Goal: Task Accomplishment & Management: Complete application form

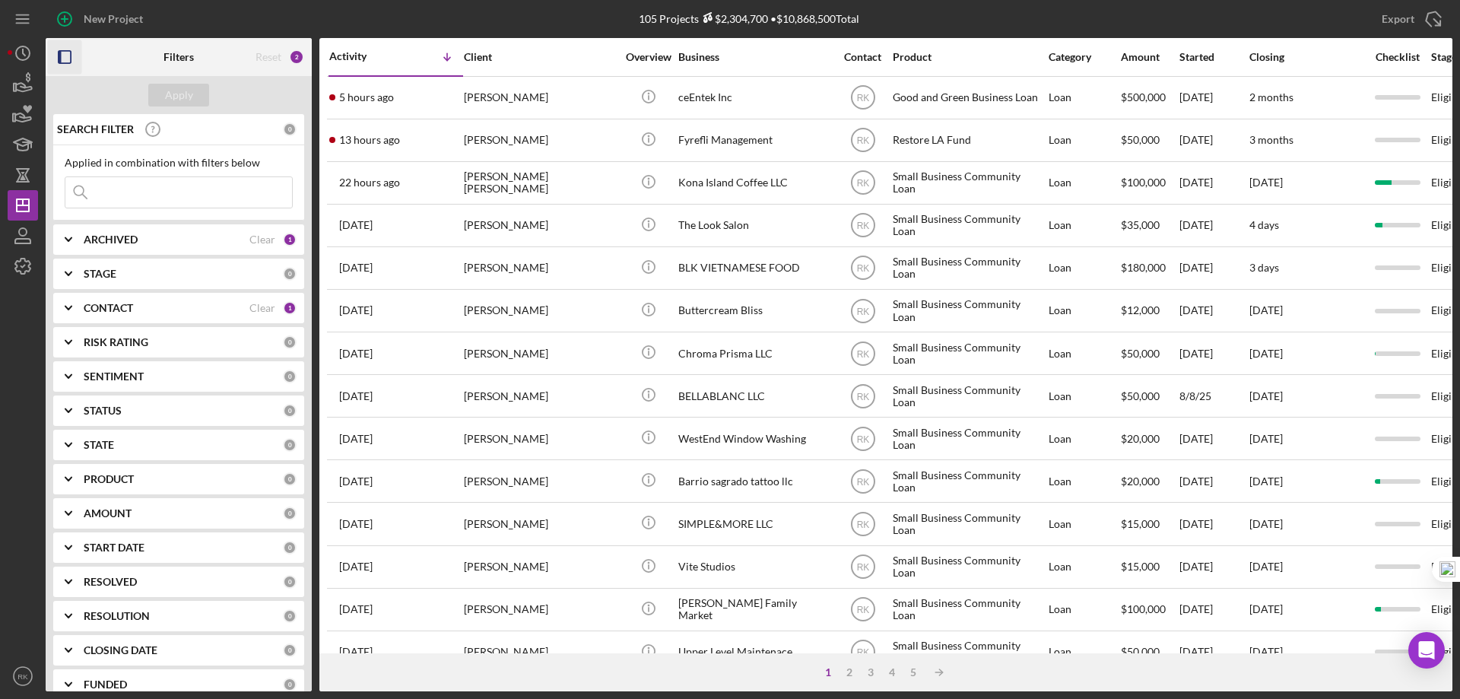
click at [67, 53] on icon "button" at bounding box center [65, 57] width 34 height 34
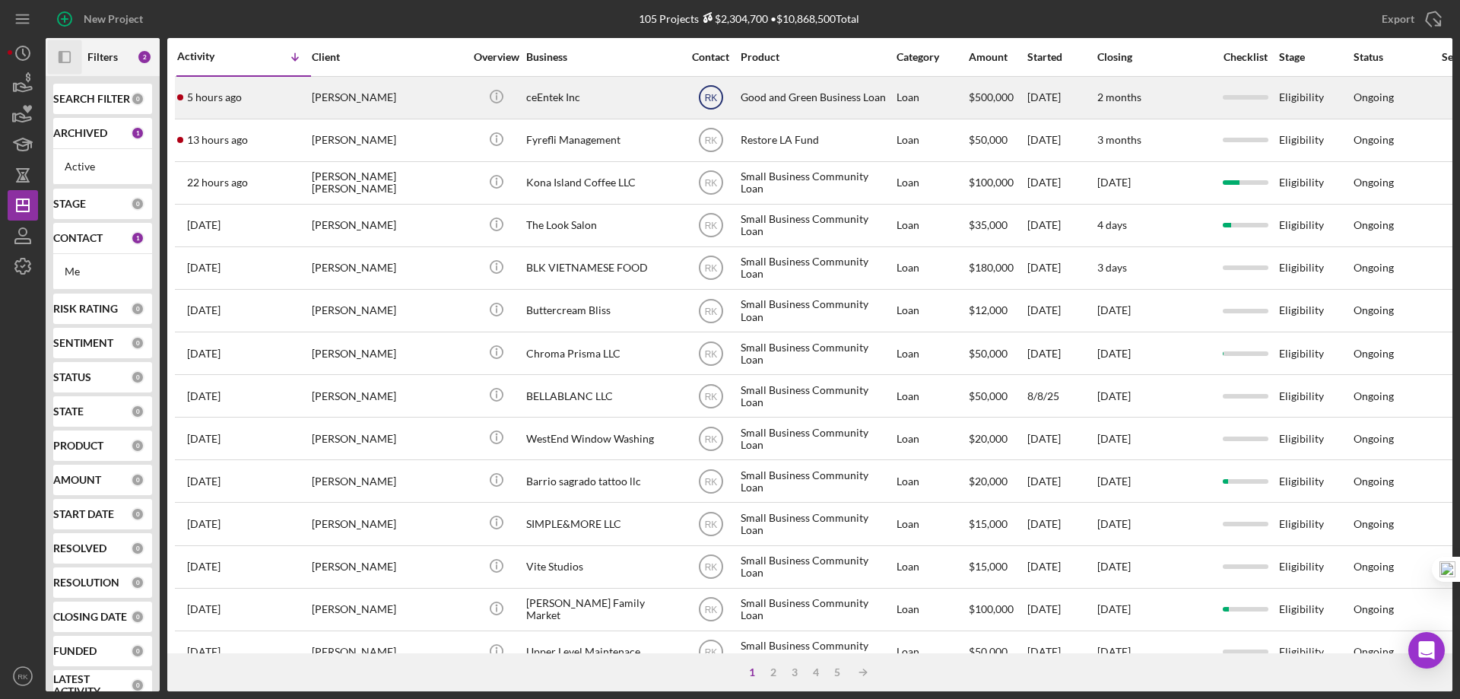
click at [712, 95] on text "RK" at bounding box center [710, 98] width 13 height 11
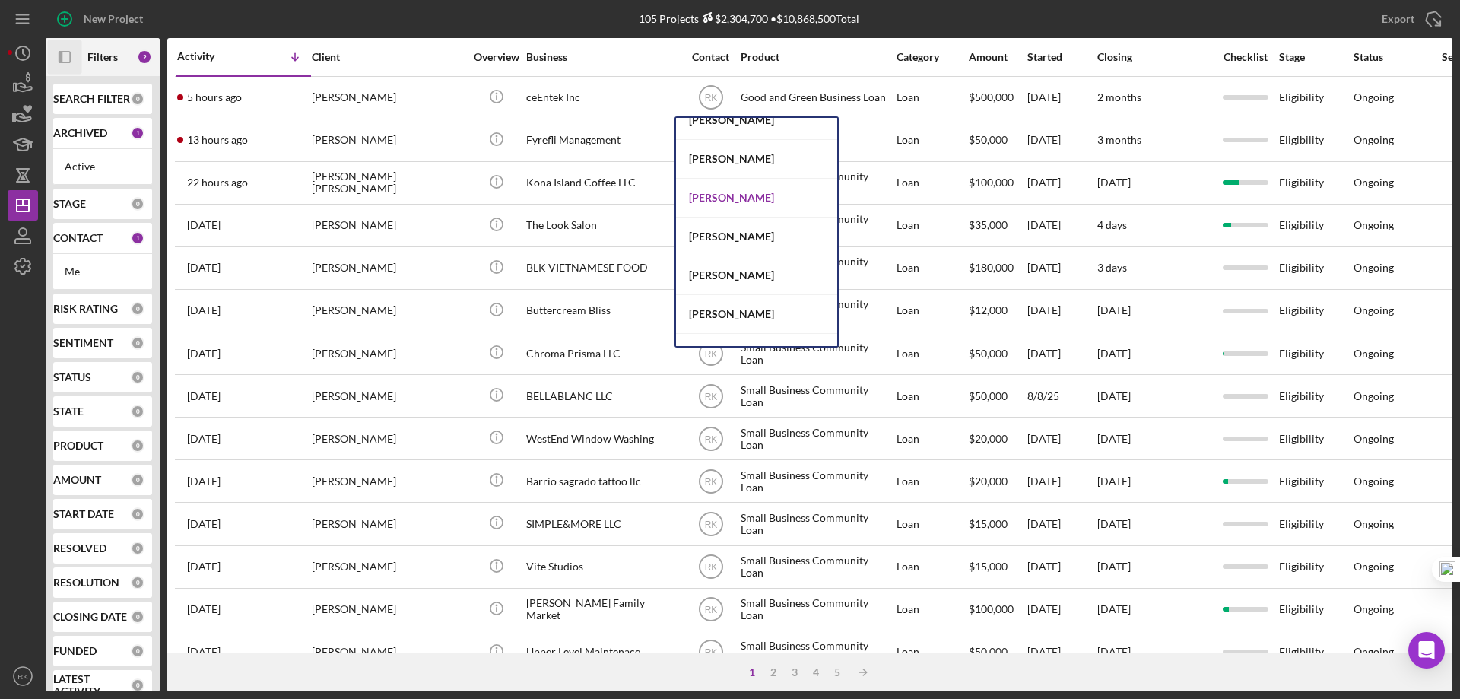
scroll to position [405, 0]
click at [727, 201] on div "Jaron Thexton" at bounding box center [756, 197] width 161 height 39
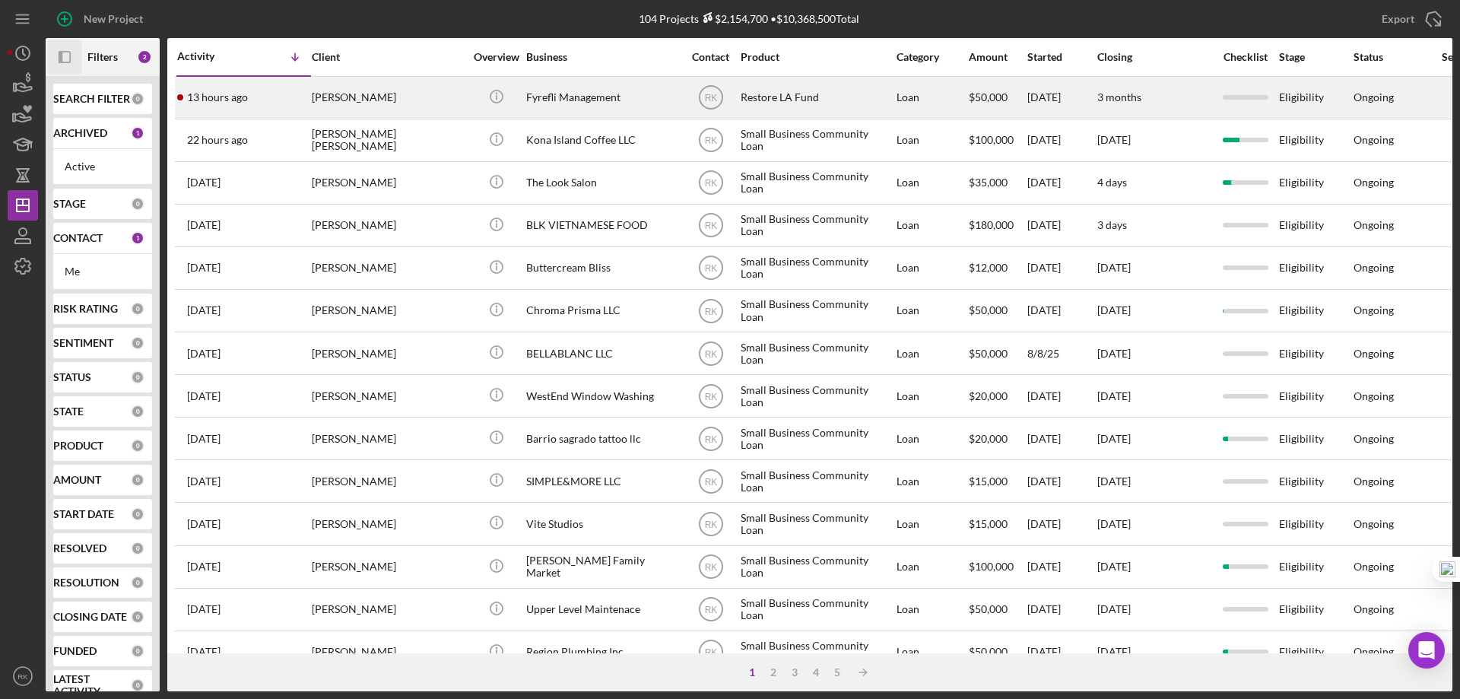
click at [614, 96] on div "Fyrefli Management" at bounding box center [602, 98] width 152 height 40
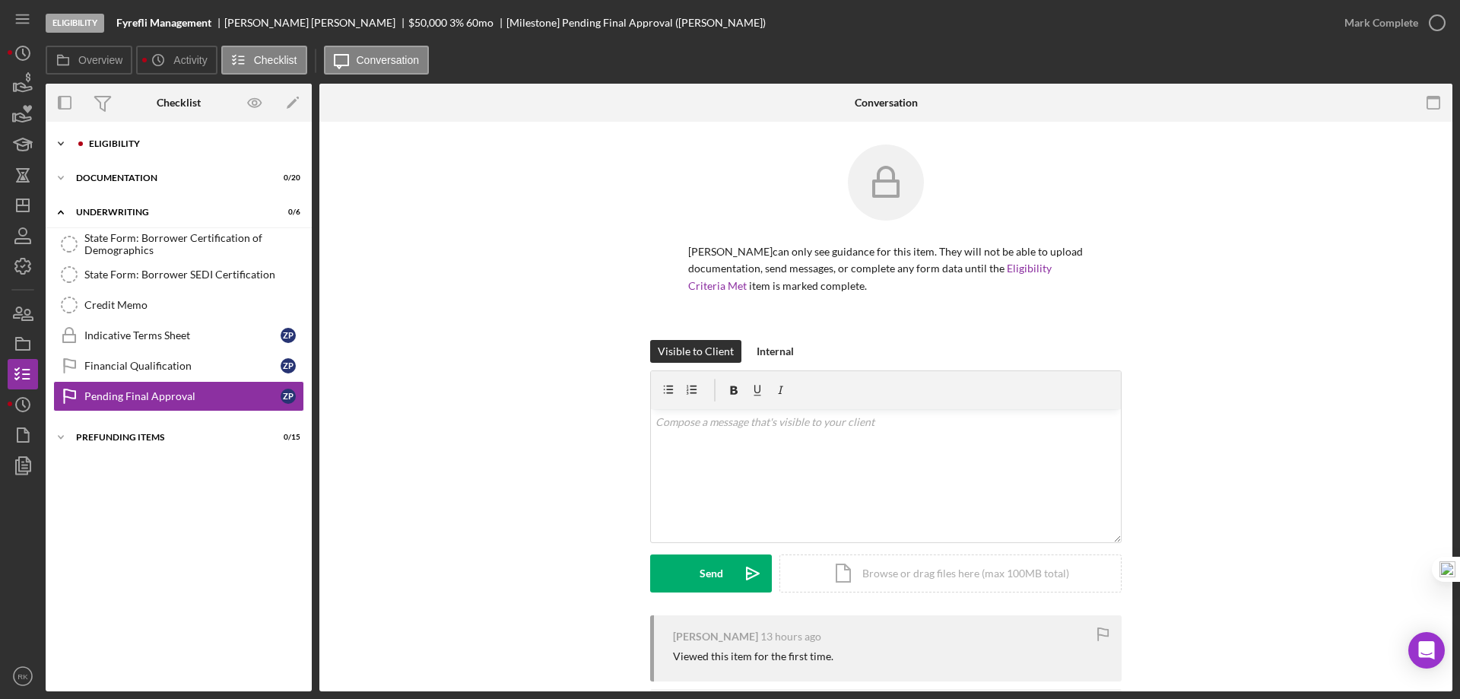
click at [112, 147] on div "Eligibility" at bounding box center [191, 143] width 204 height 9
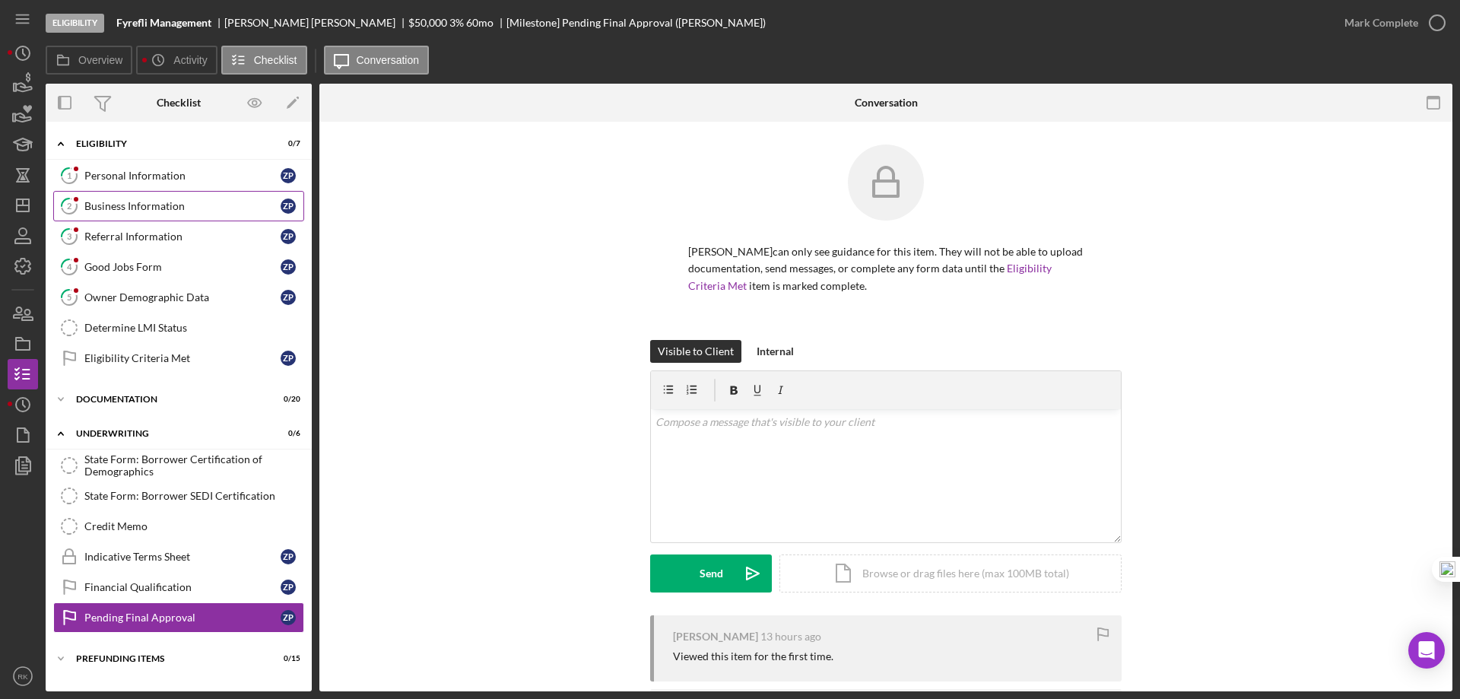
click at [142, 205] on div "Business Information" at bounding box center [182, 206] width 196 height 12
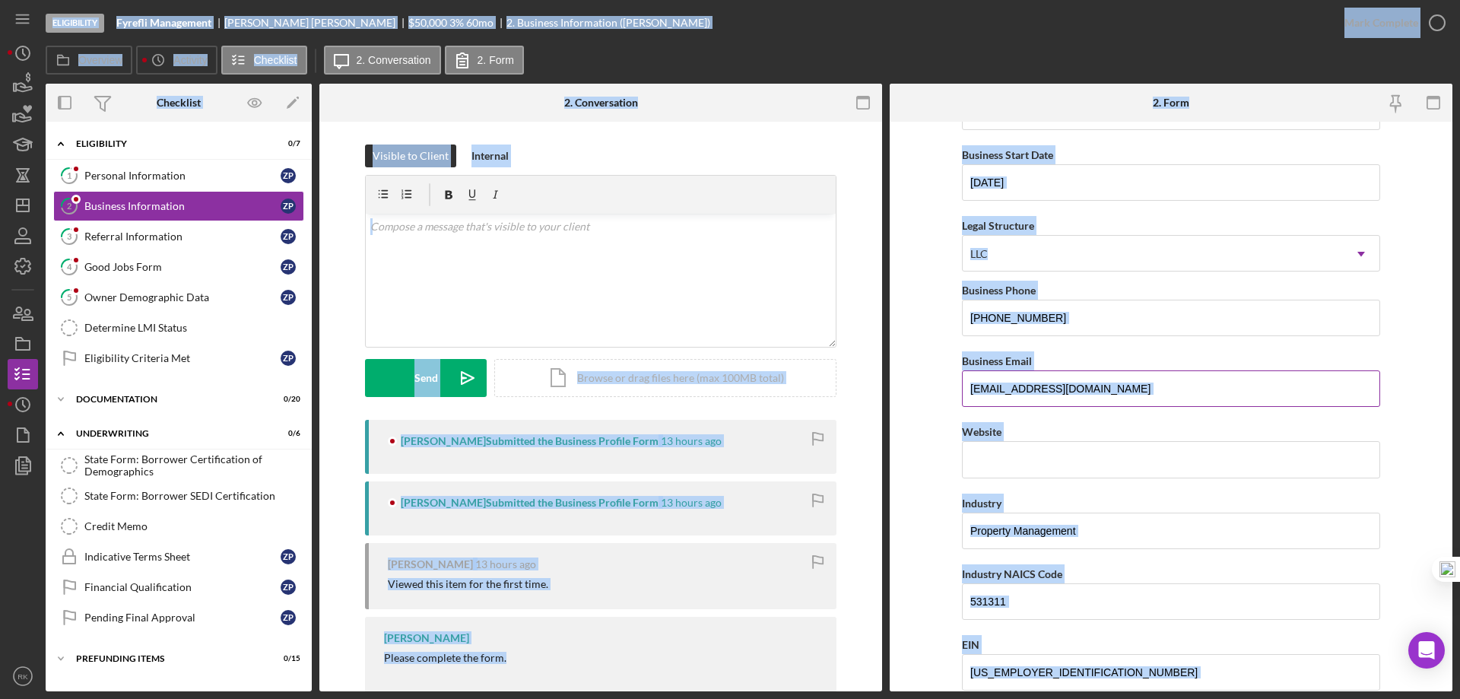
scroll to position [126, 0]
click at [1394, 379] on form "Business Name Fyrefli Management DBA Fyrefli Management Business Start Date 07/…" at bounding box center [1170, 406] width 563 height 569
click at [1395, 379] on form "Business Name Fyrefli Management DBA Fyrefli Management Business Start Date 07/…" at bounding box center [1170, 406] width 563 height 569
click at [144, 357] on div "Eligibility Criteria Met" at bounding box center [182, 358] width 196 height 12
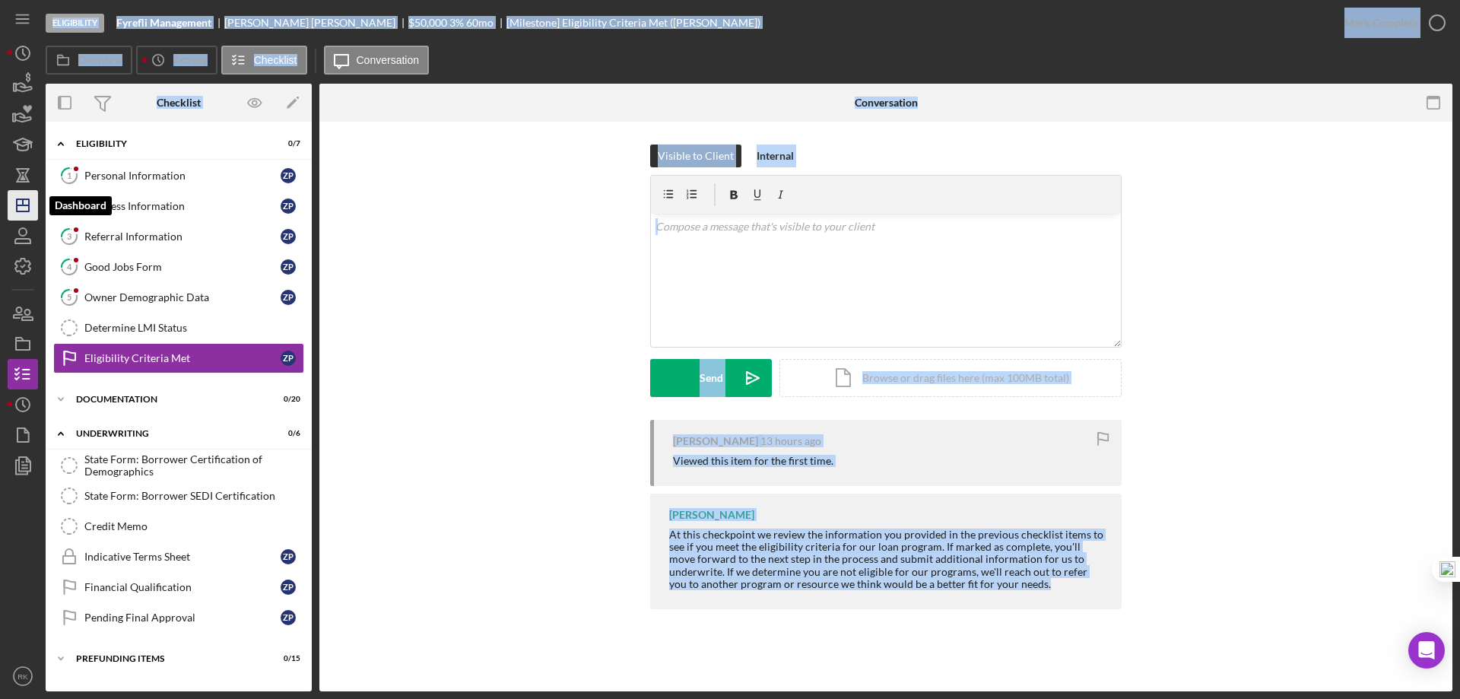
click at [27, 200] on polygon "button" at bounding box center [23, 205] width 12 height 12
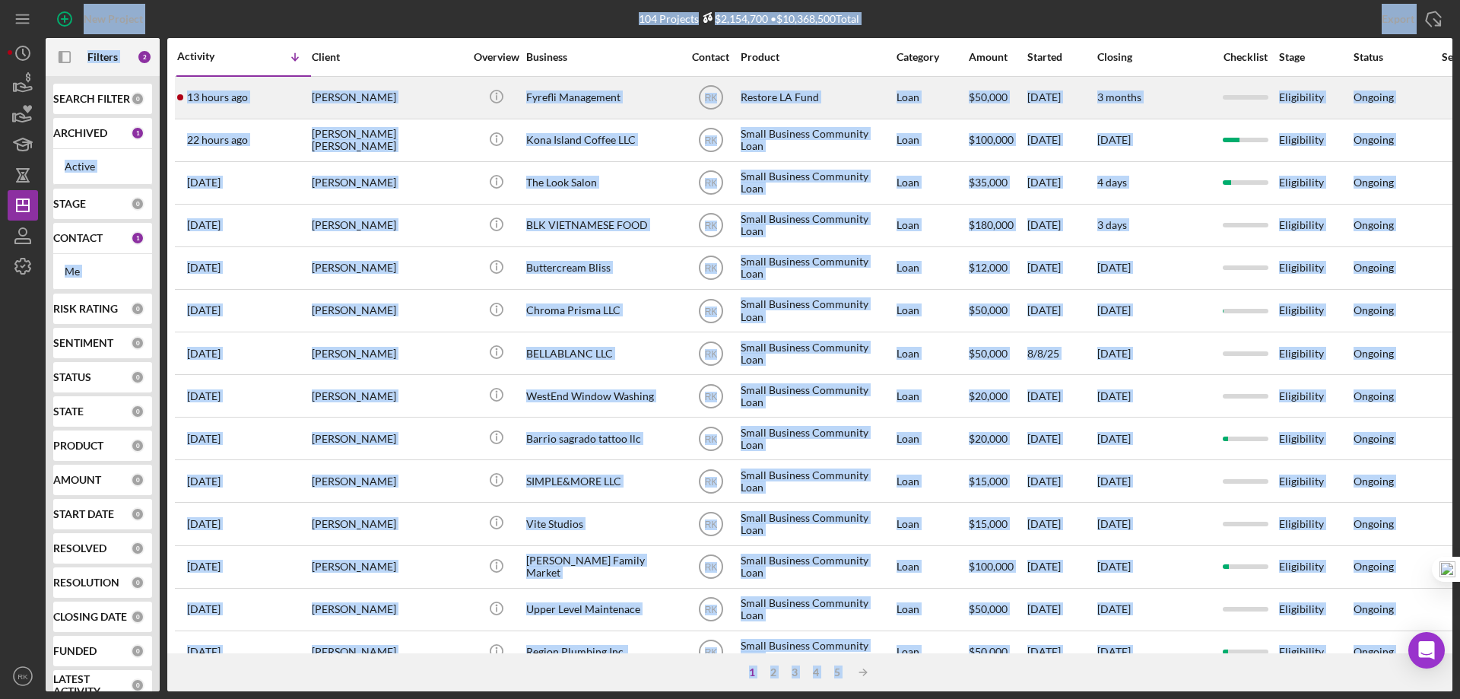
click at [638, 93] on div "Fyrefli Management" at bounding box center [602, 98] width 152 height 40
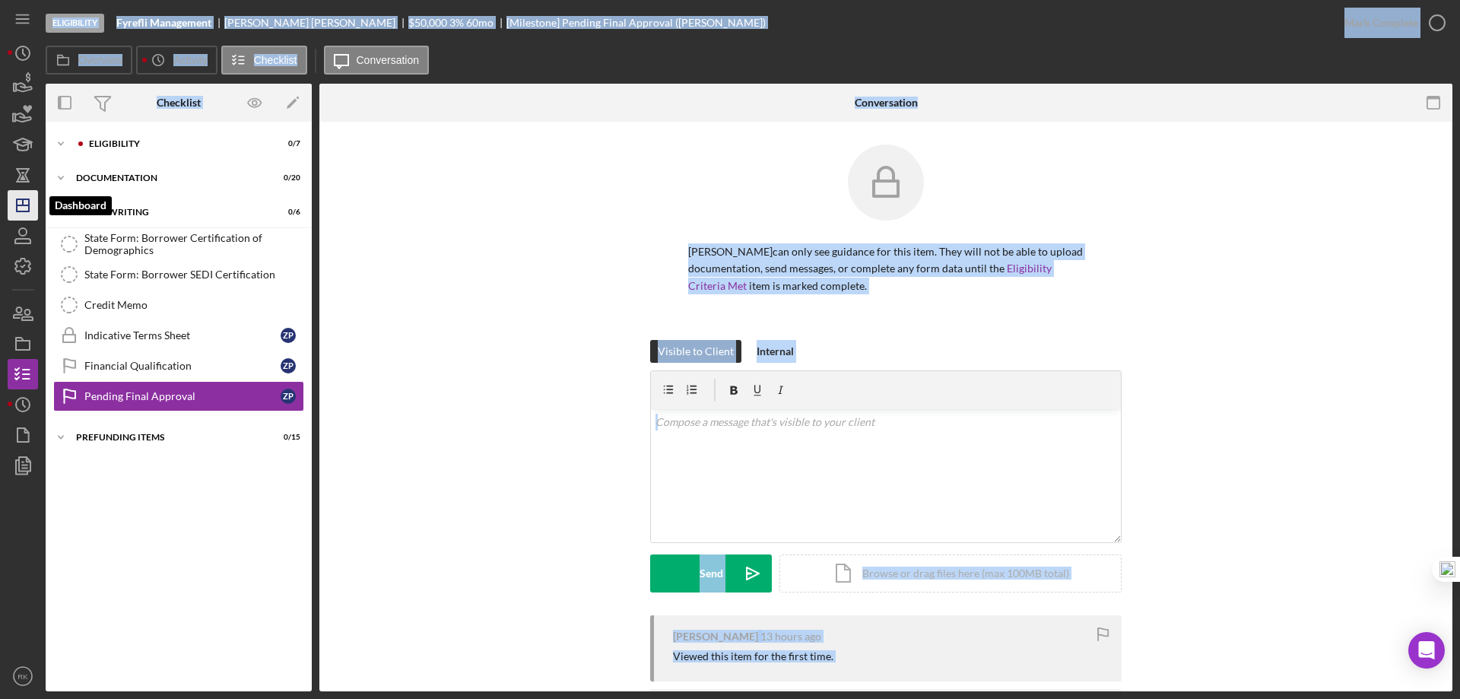
click at [21, 205] on line "button" at bounding box center [23, 205] width 12 height 0
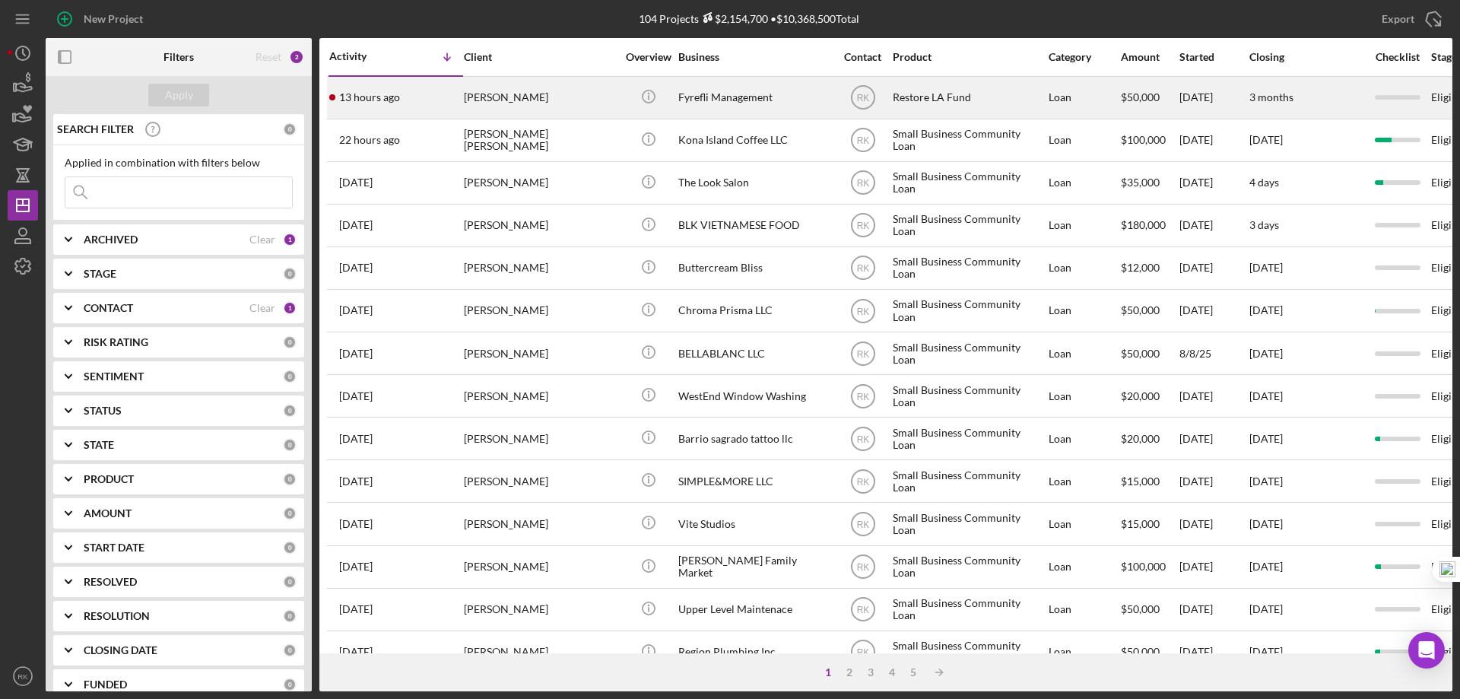
click at [711, 94] on div "Fyrefli Management" at bounding box center [754, 98] width 152 height 40
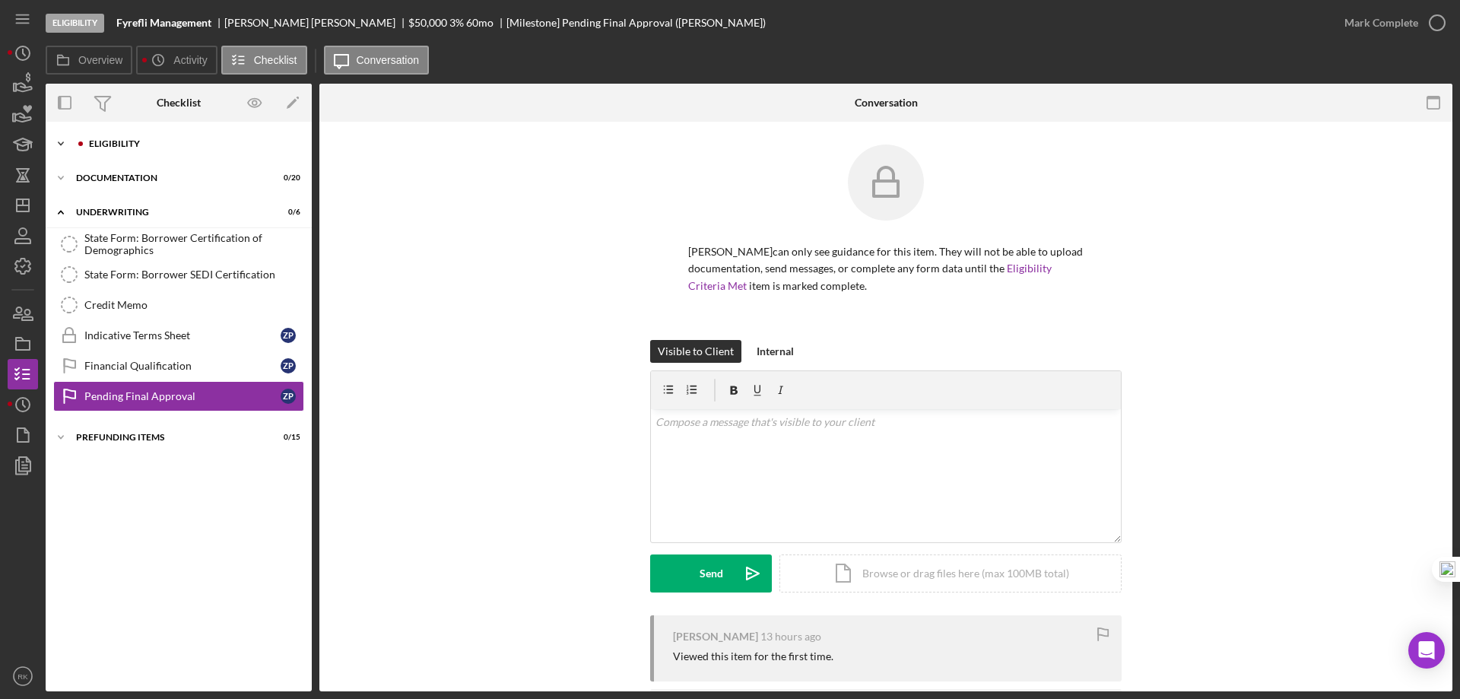
click at [119, 151] on div "Icon/Expander Eligibility 0 / 7" at bounding box center [179, 143] width 266 height 30
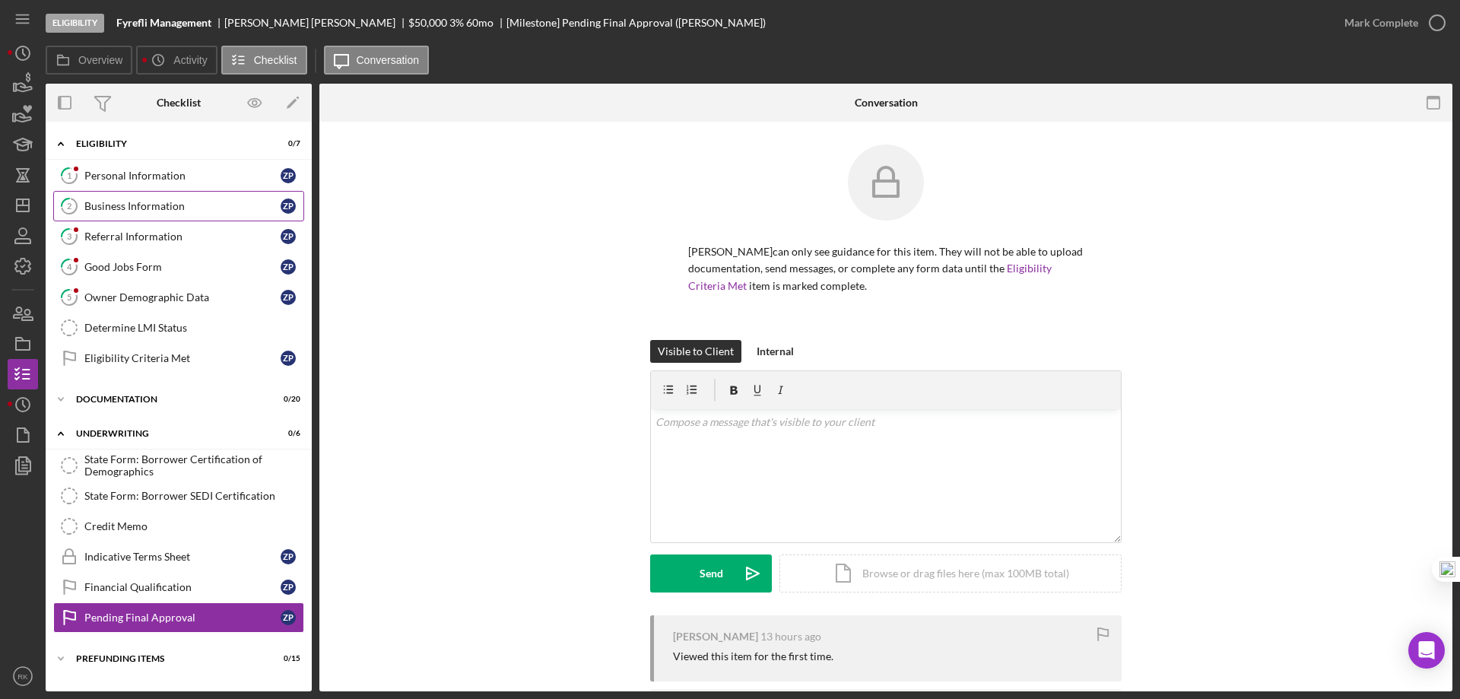
drag, startPoint x: 133, startPoint y: 204, endPoint x: 201, endPoint y: 209, distance: 68.6
click at [133, 204] on div "Business Information" at bounding box center [182, 206] width 196 height 12
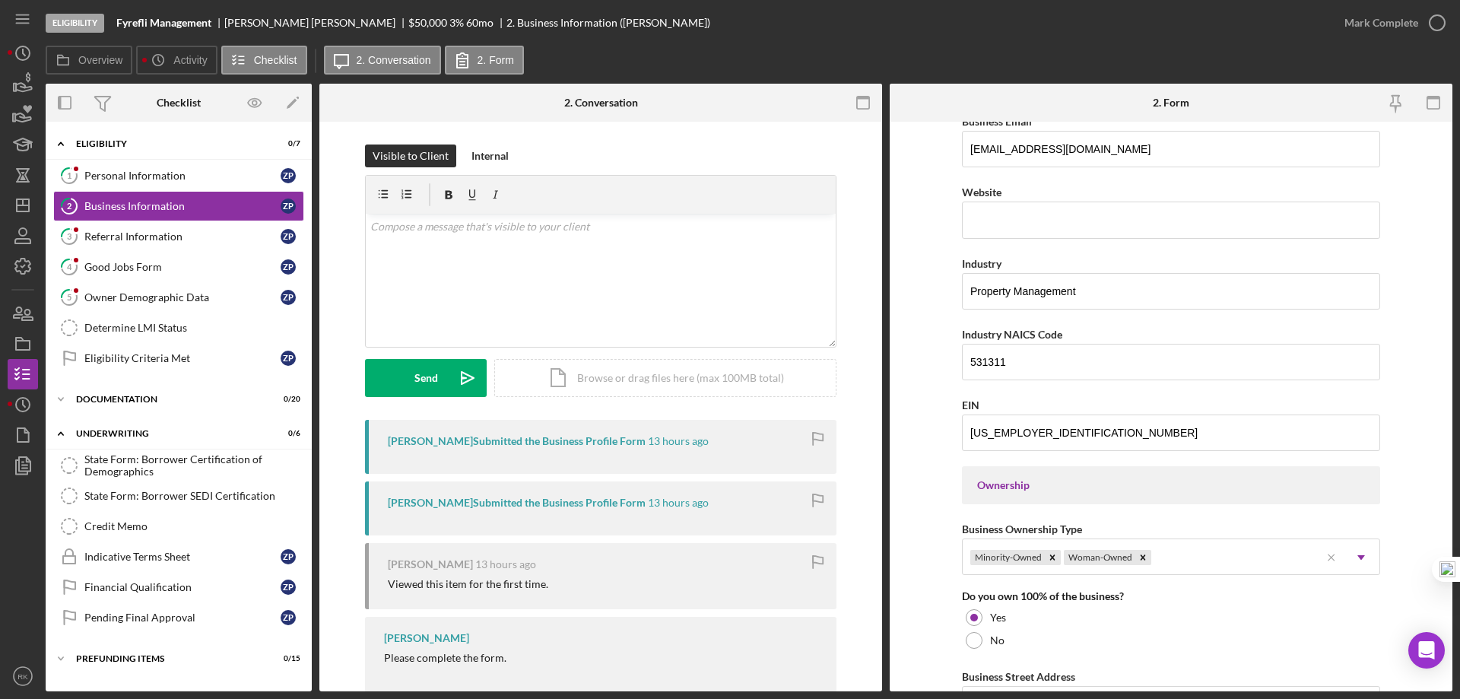
scroll to position [353, 0]
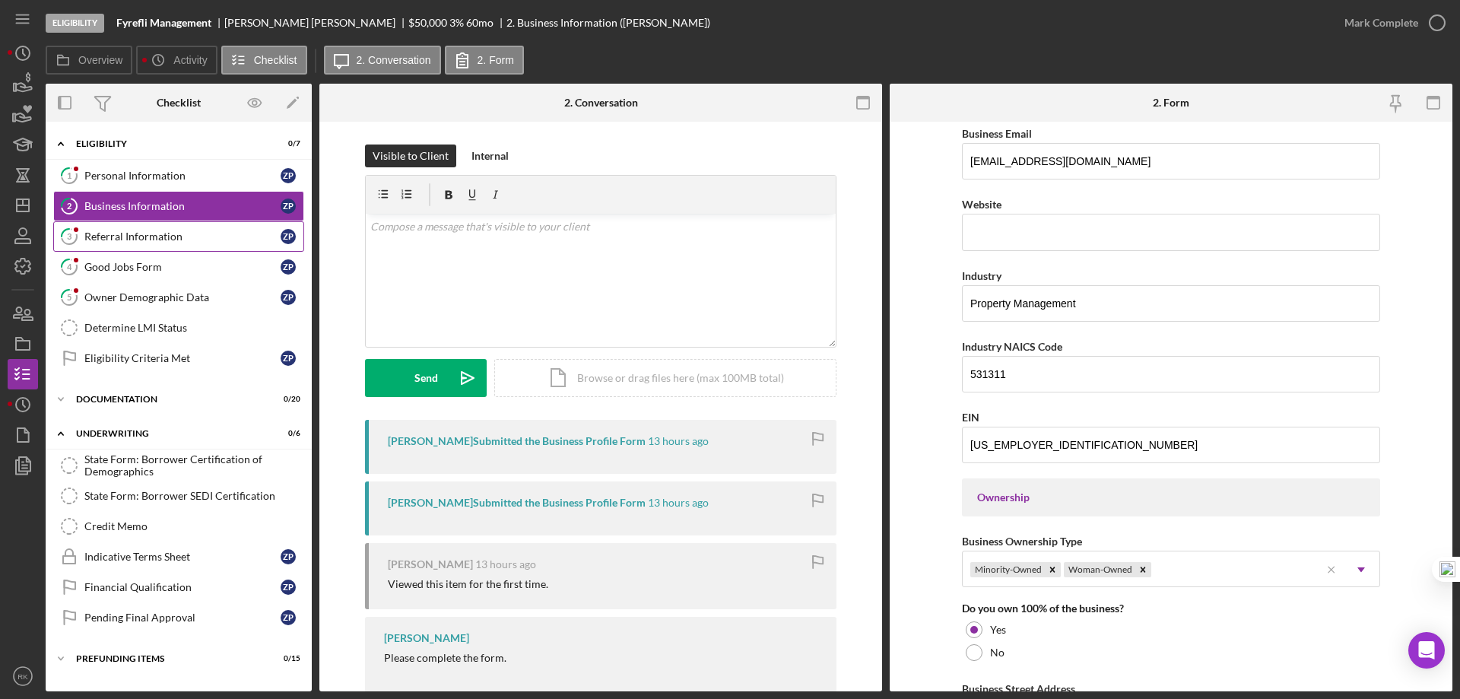
drag, startPoint x: 131, startPoint y: 240, endPoint x: 192, endPoint y: 242, distance: 61.6
click at [131, 240] on div "Referral Information" at bounding box center [182, 236] width 196 height 12
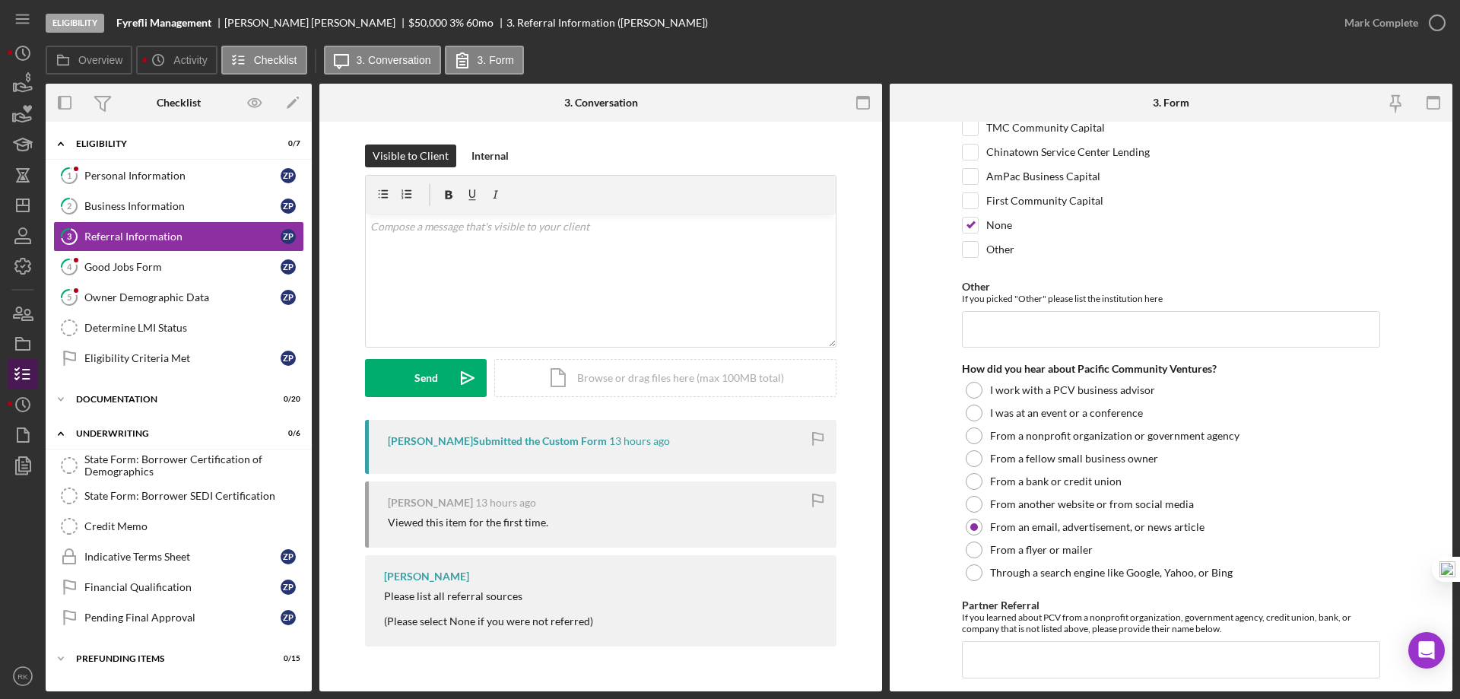
scroll to position [127, 0]
drag, startPoint x: 197, startPoint y: 301, endPoint x: 215, endPoint y: 303, distance: 18.4
click at [197, 301] on div "Owner Demographic Data" at bounding box center [182, 297] width 196 height 12
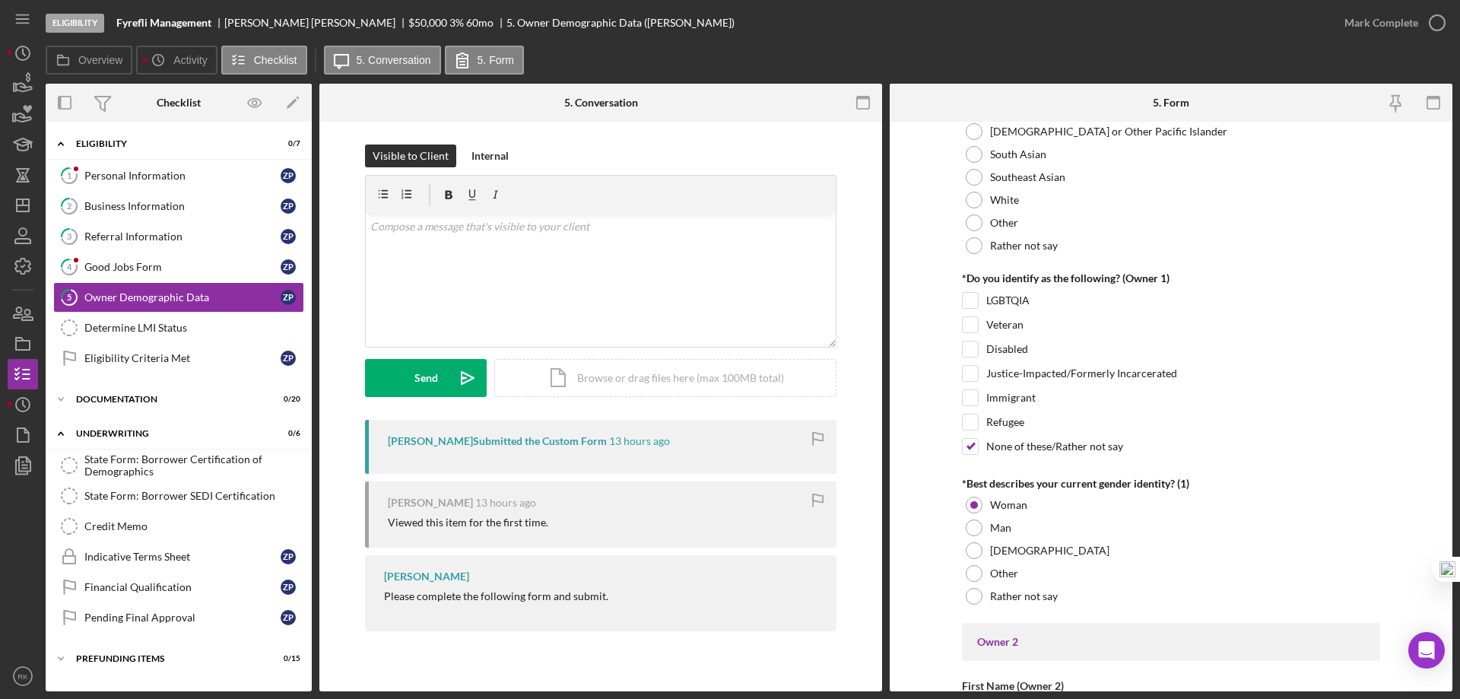
scroll to position [1063, 0]
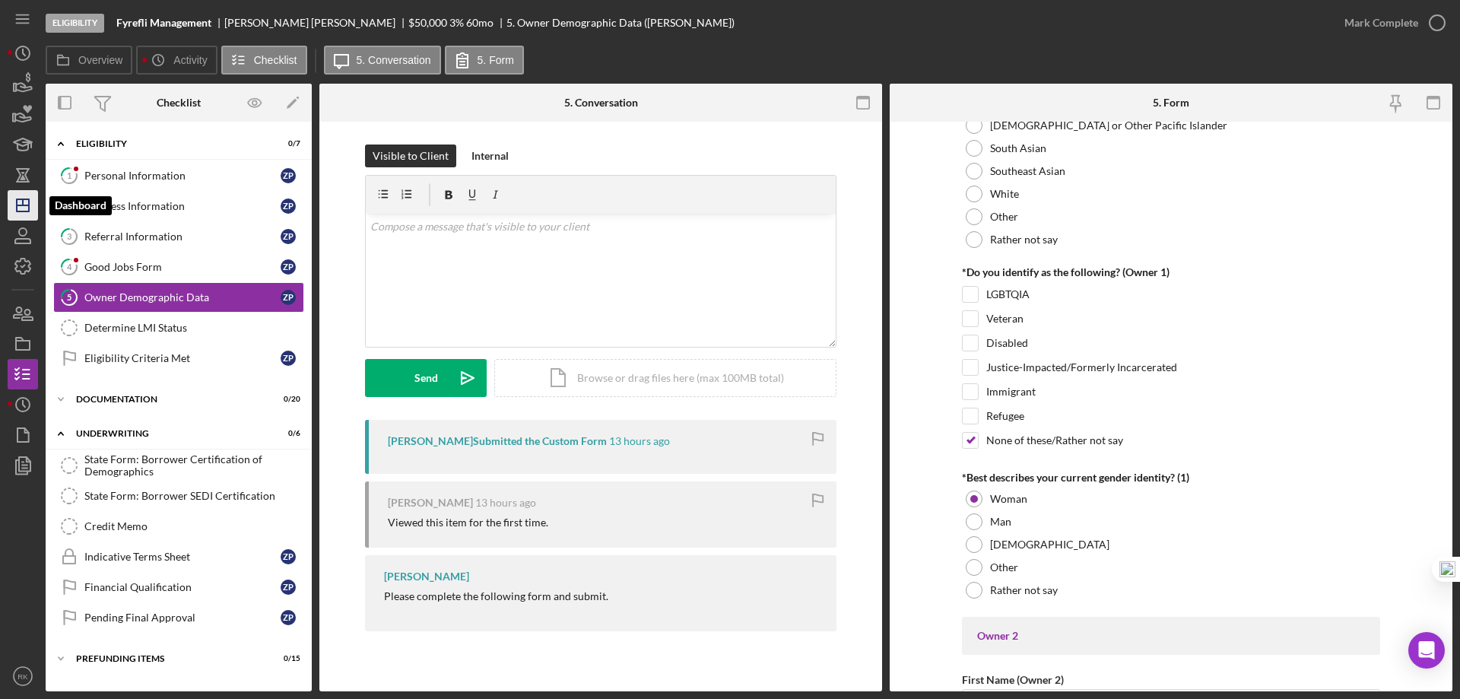
click at [30, 204] on icon "Icon/Dashboard" at bounding box center [23, 205] width 38 height 38
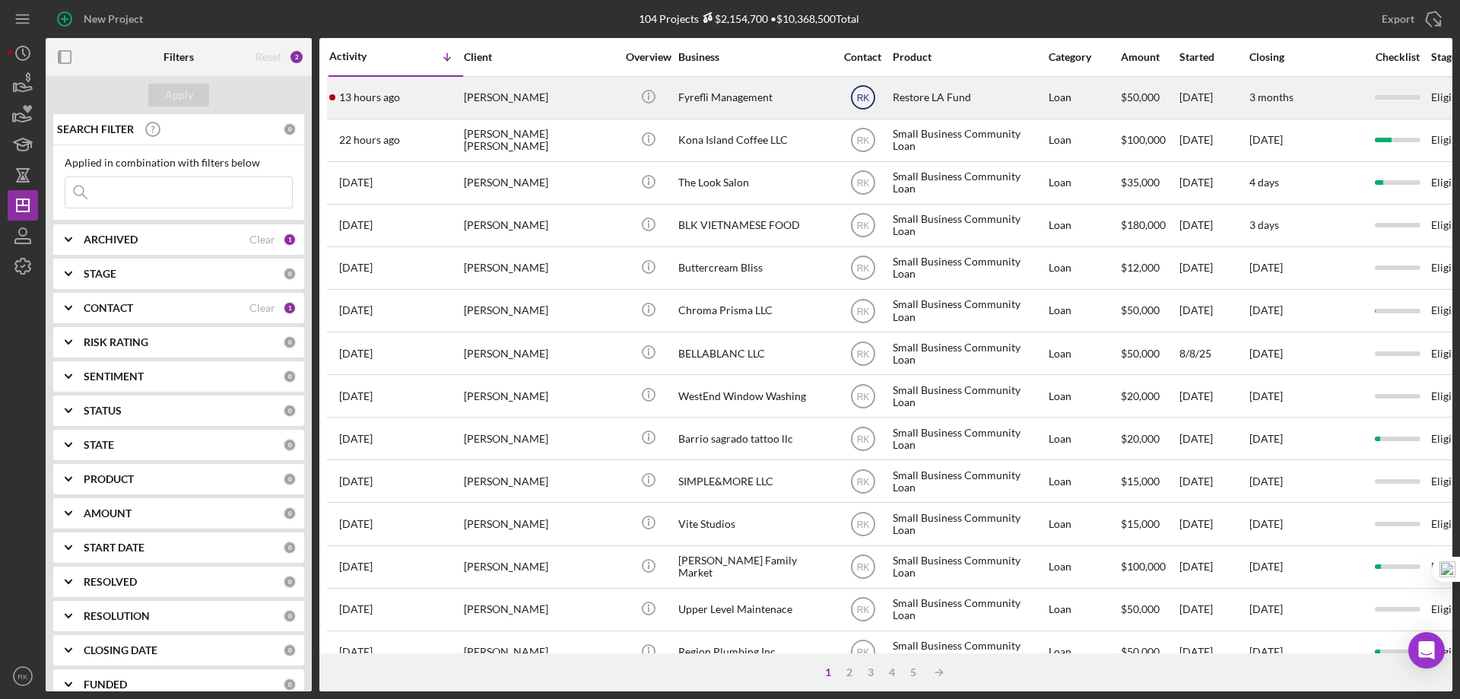
click at [864, 96] on text "RK" at bounding box center [862, 98] width 13 height 11
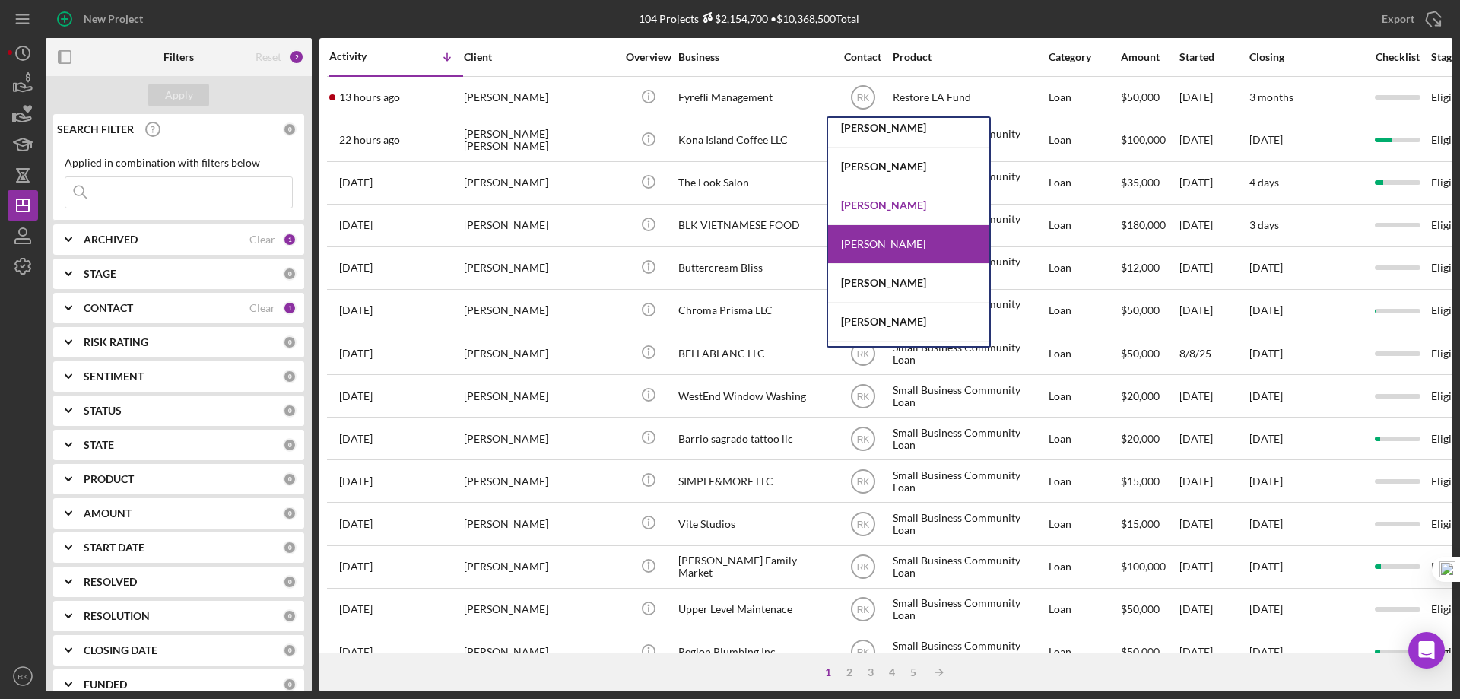
scroll to position [126, 0]
click at [889, 199] on div "Lameisha Williams" at bounding box center [908, 204] width 161 height 39
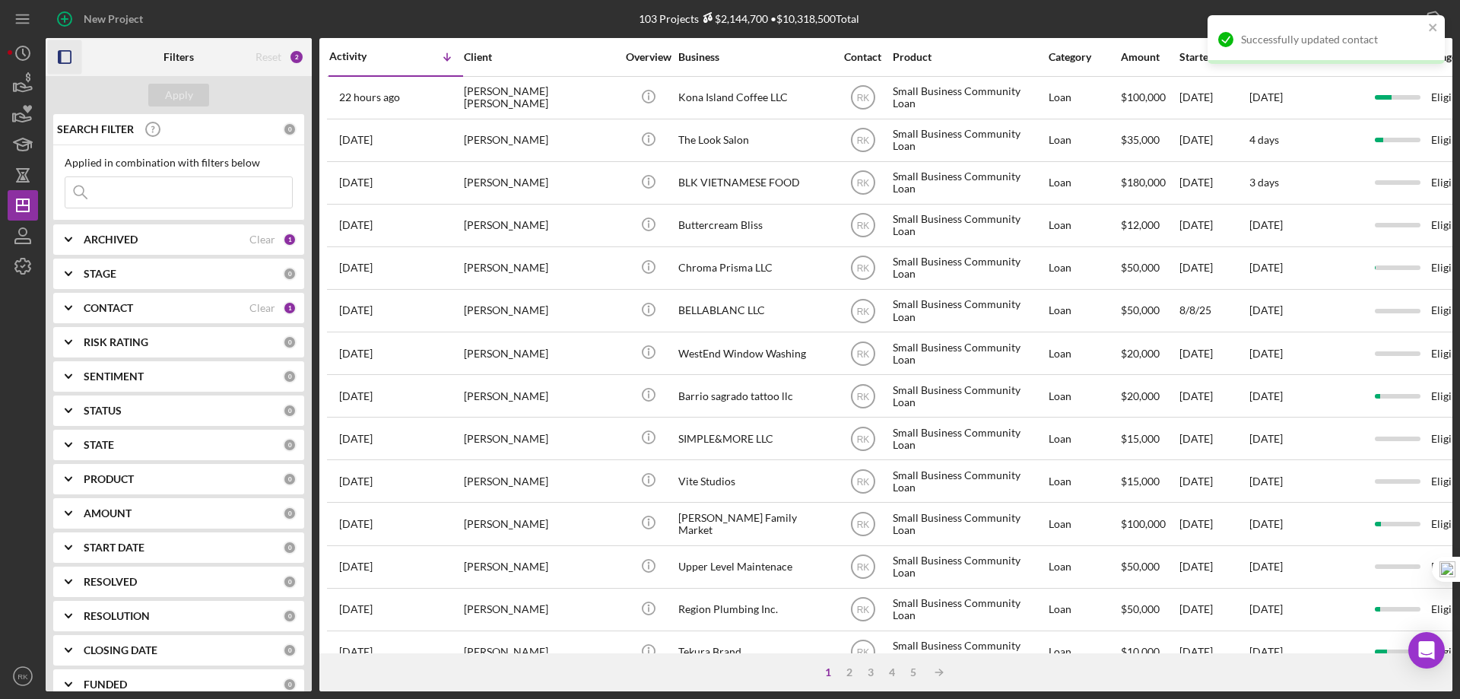
click at [63, 58] on icon "button" at bounding box center [65, 57] width 34 height 34
